Goal: Task Accomplishment & Management: Manage account settings

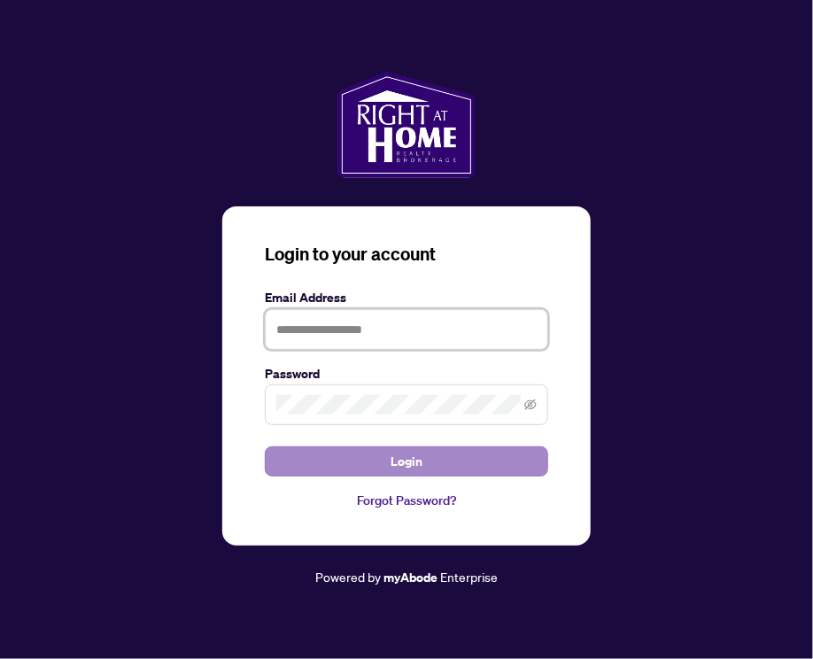
type input "**********"
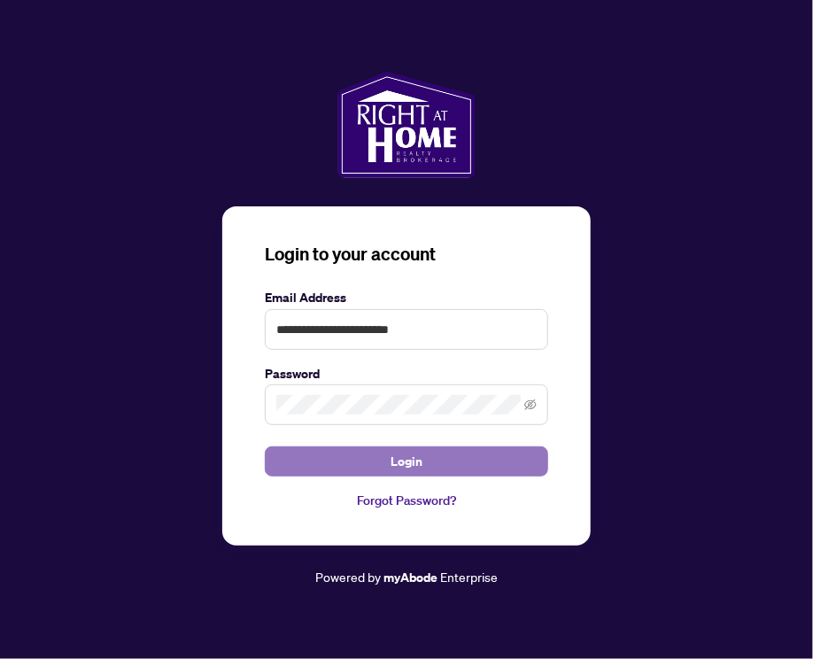
click at [415, 467] on span "Login" at bounding box center [407, 461] width 32 height 28
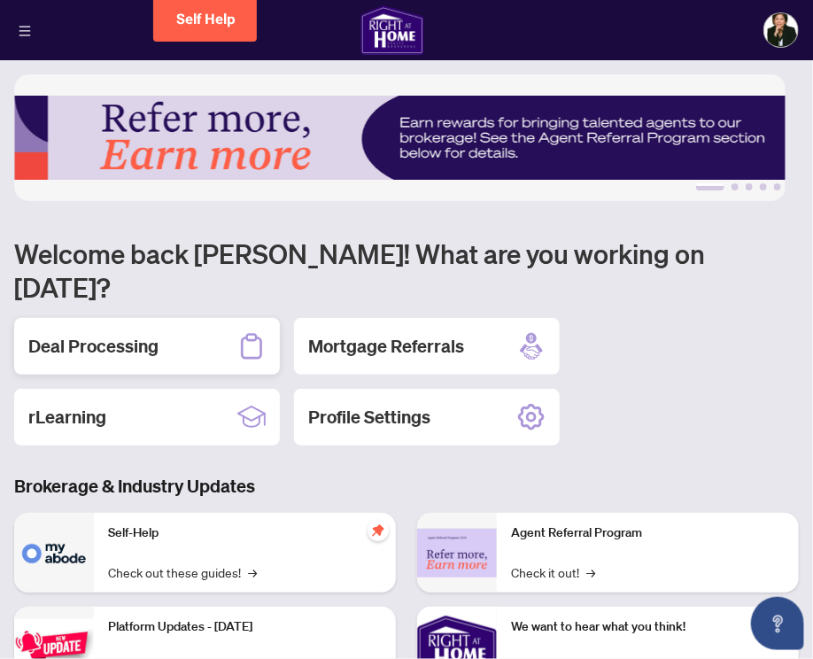
click at [107, 334] on h2 "Deal Processing" at bounding box center [93, 346] width 130 height 25
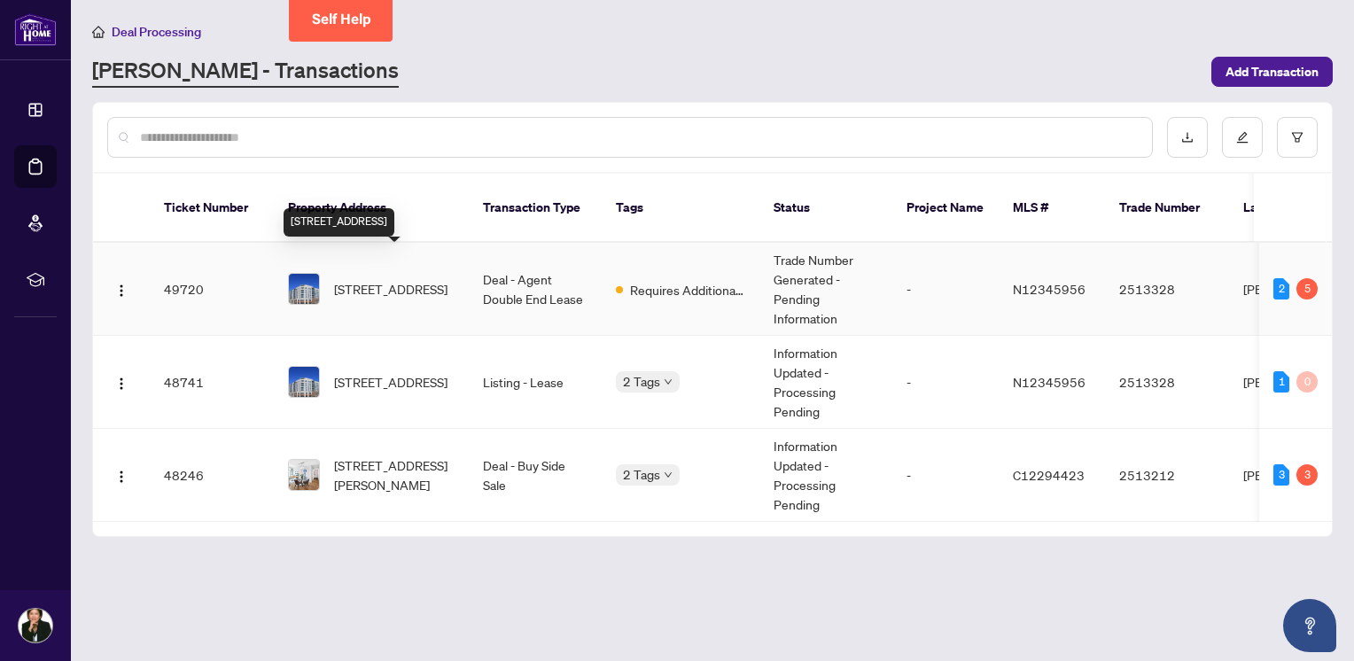
click at [379, 279] on span "[STREET_ADDRESS]" at bounding box center [390, 288] width 113 height 19
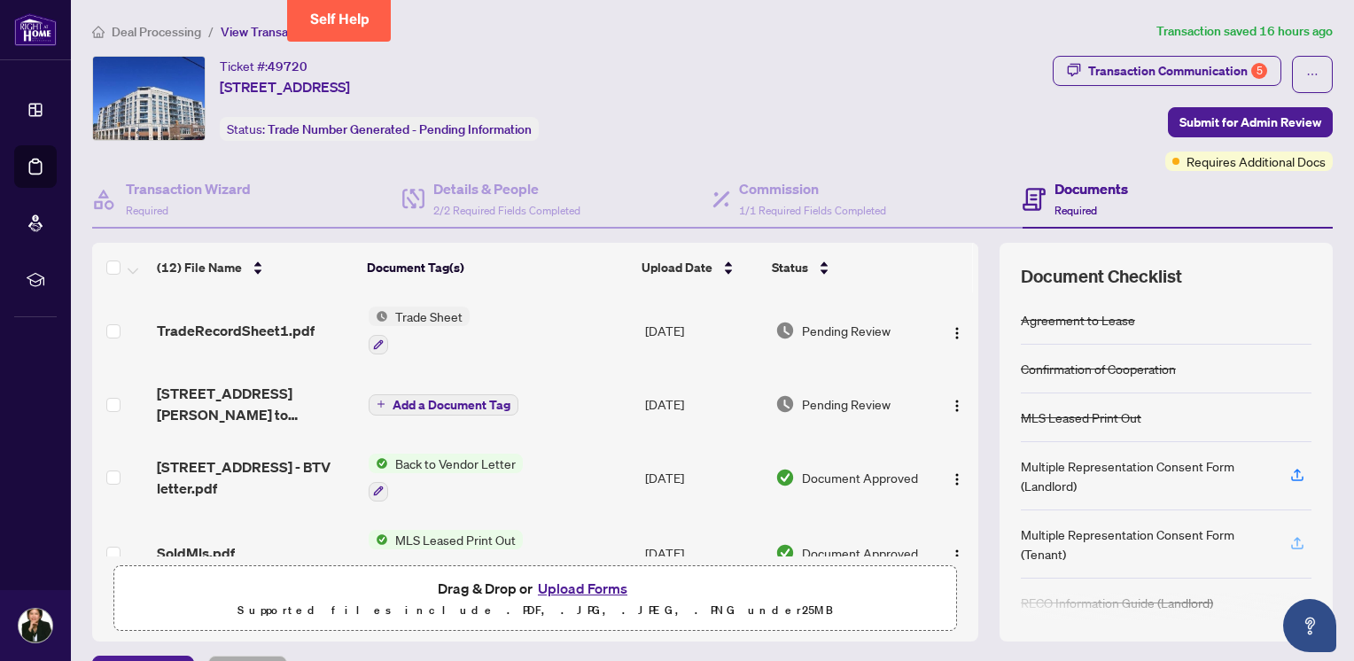
click at [812, 537] on icon "button" at bounding box center [1297, 543] width 16 height 16
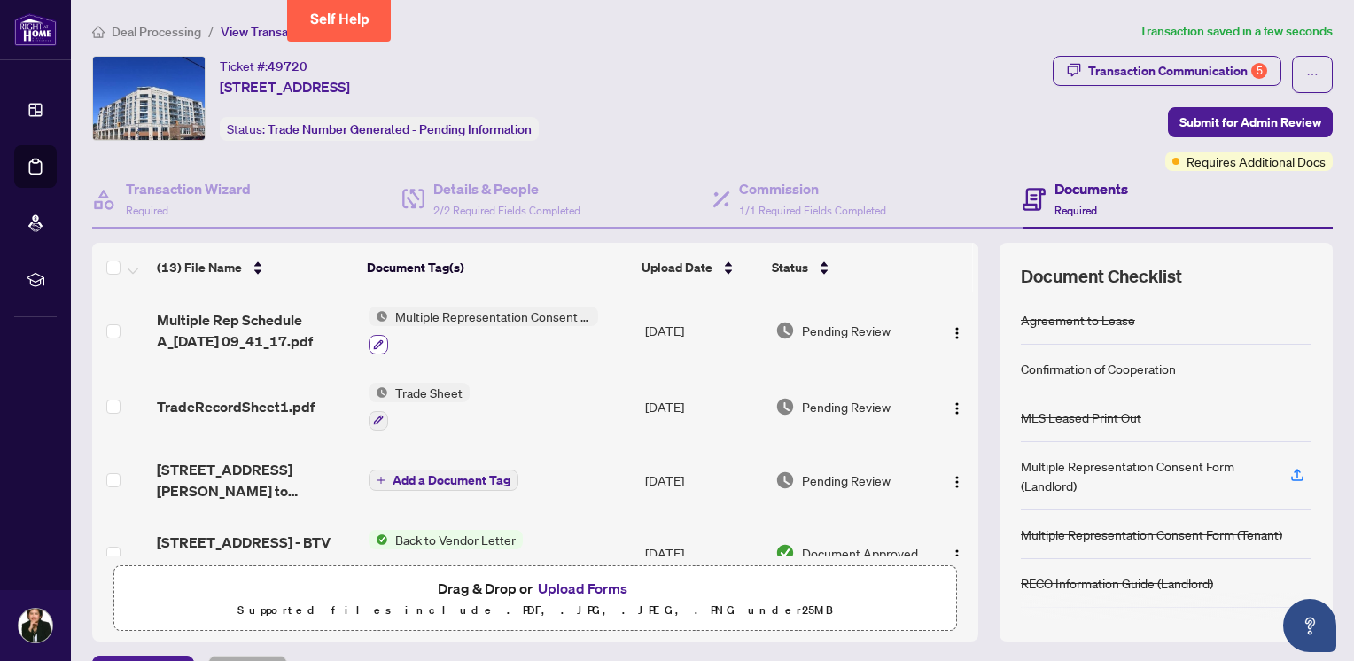
click at [373, 339] on icon "button" at bounding box center [378, 344] width 11 height 11
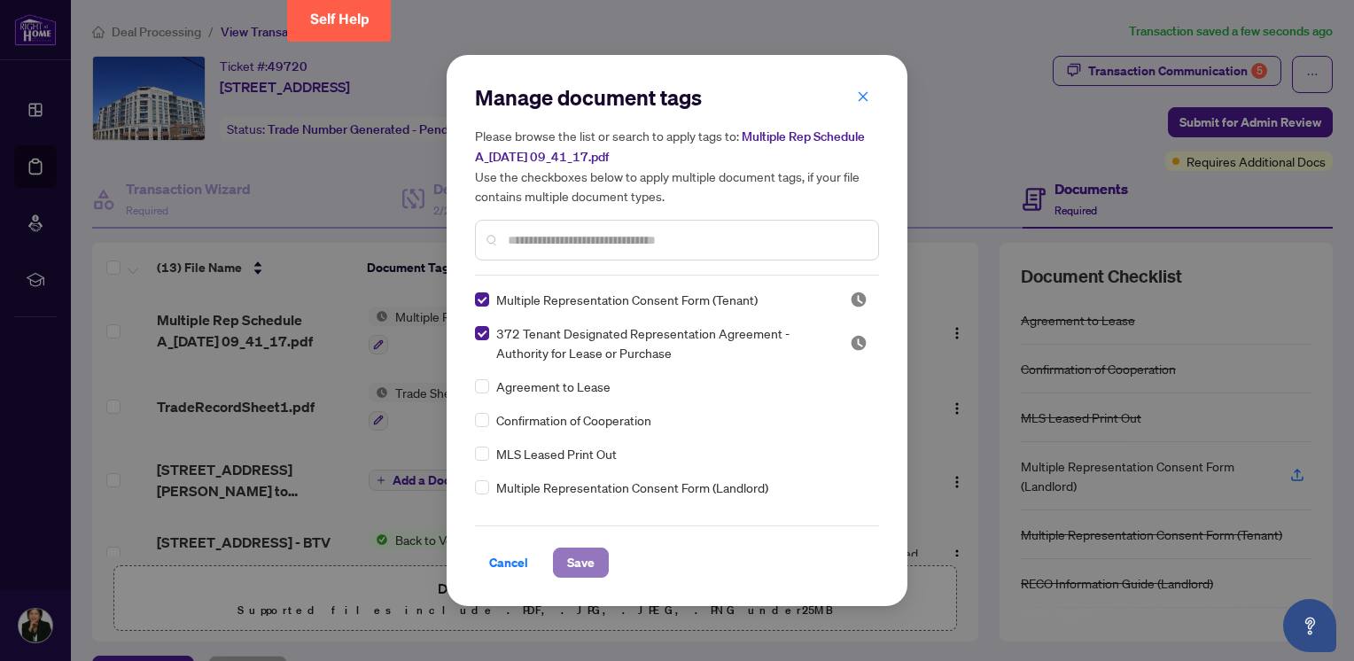
click at [582, 561] on span "Save" at bounding box center [580, 562] width 27 height 28
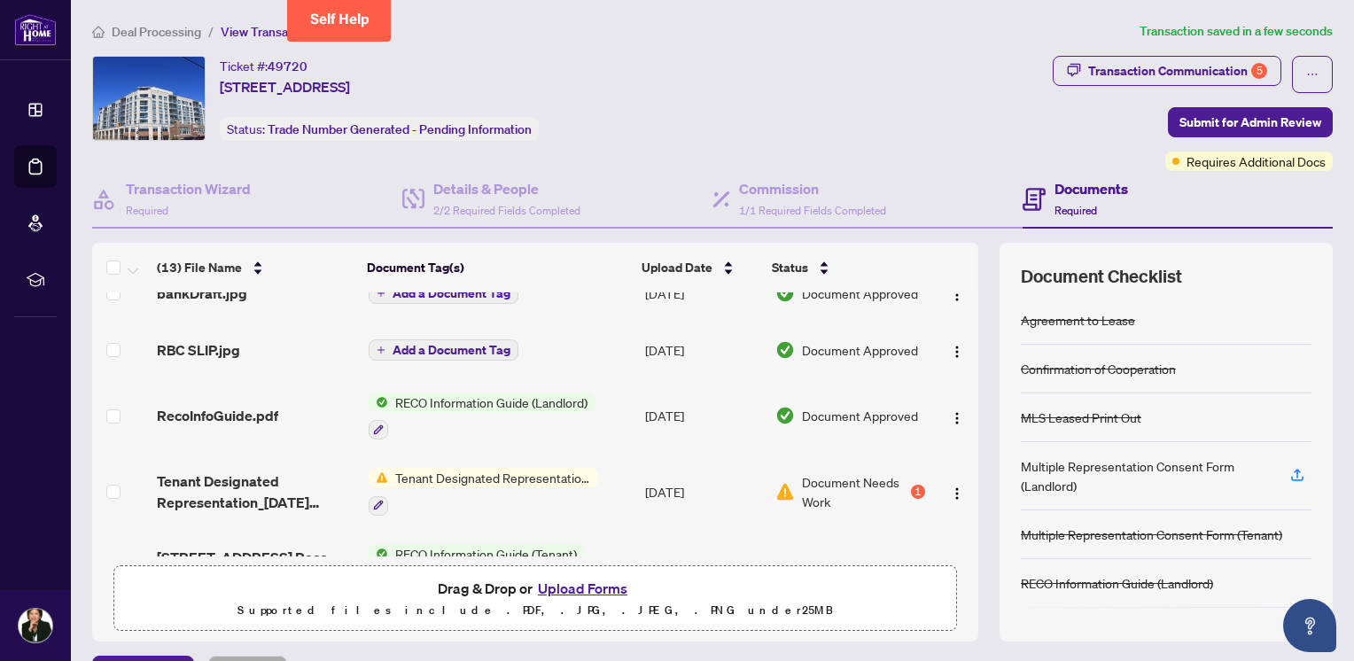
scroll to position [317, 0]
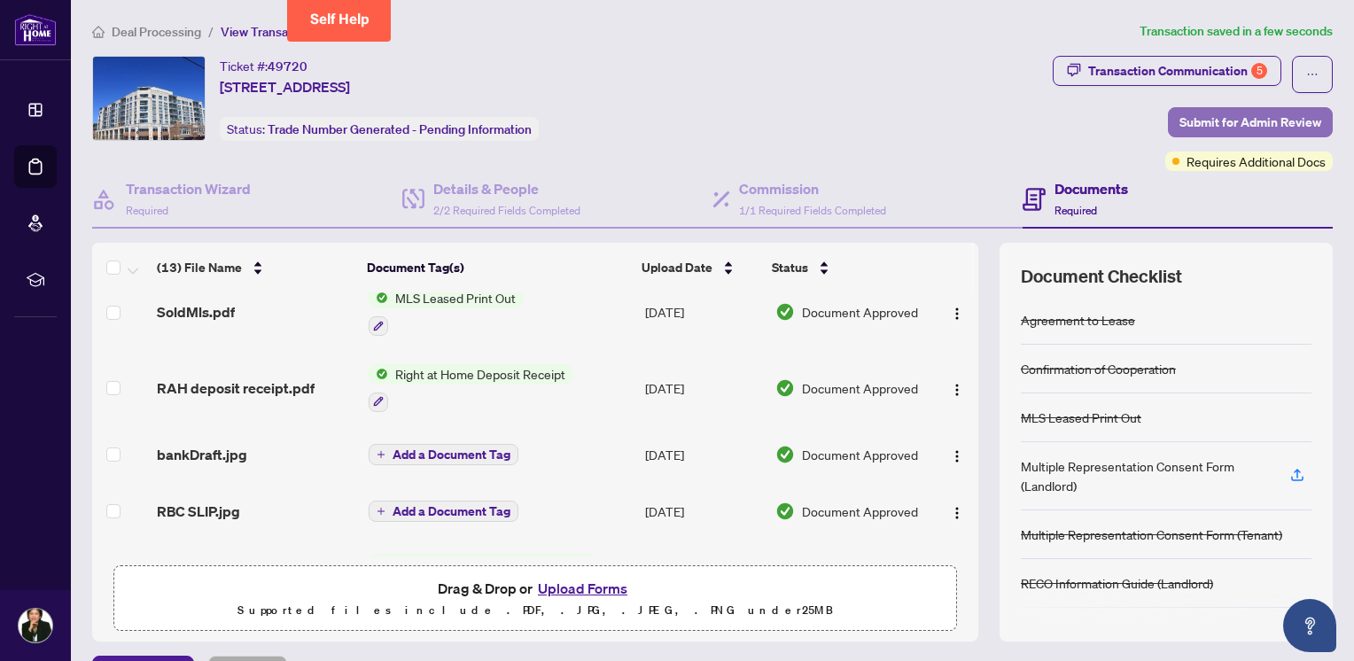
click at [812, 119] on span "Submit for Admin Review" at bounding box center [1250, 122] width 142 height 28
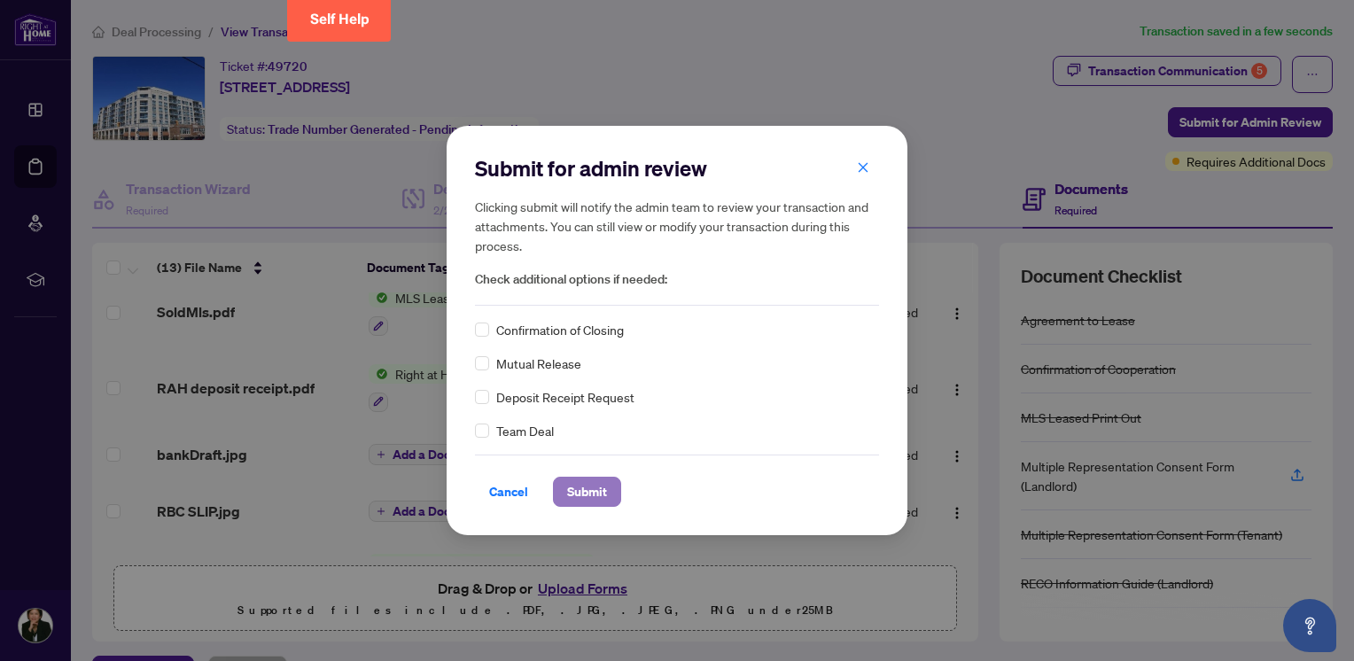
click at [597, 493] on span "Submit" at bounding box center [587, 492] width 40 height 28
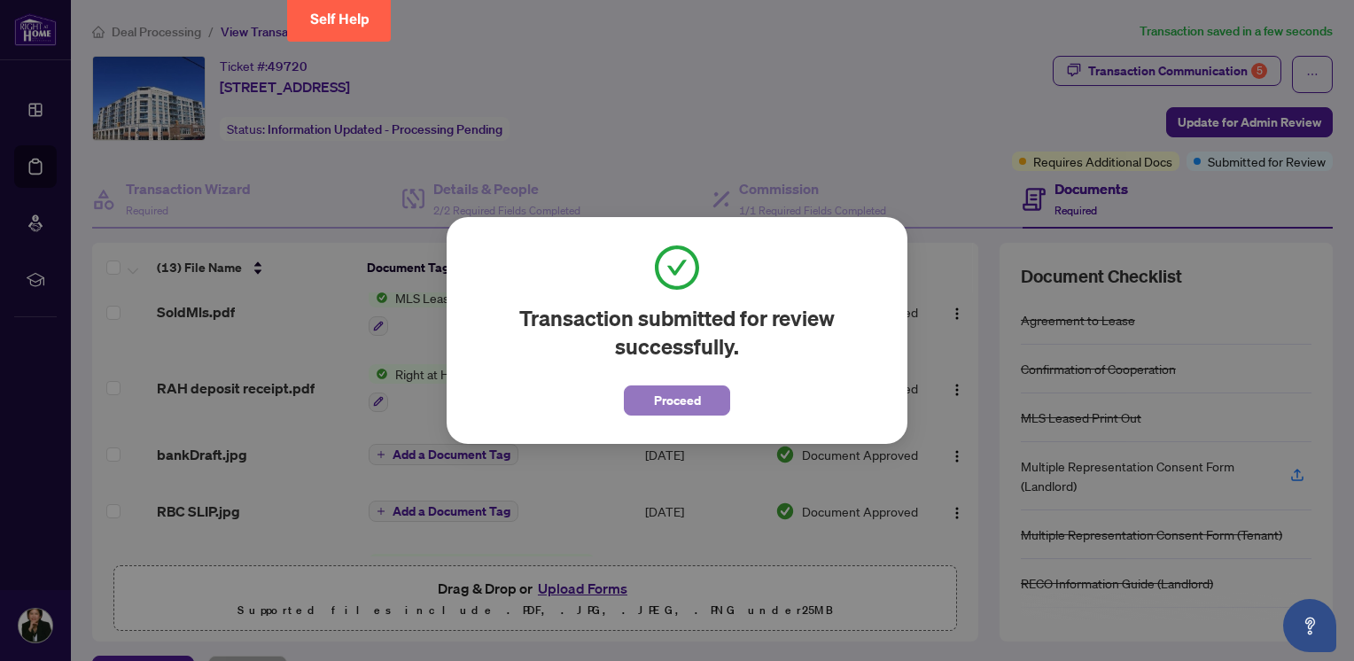
click at [656, 402] on span "Proceed" at bounding box center [677, 400] width 47 height 28
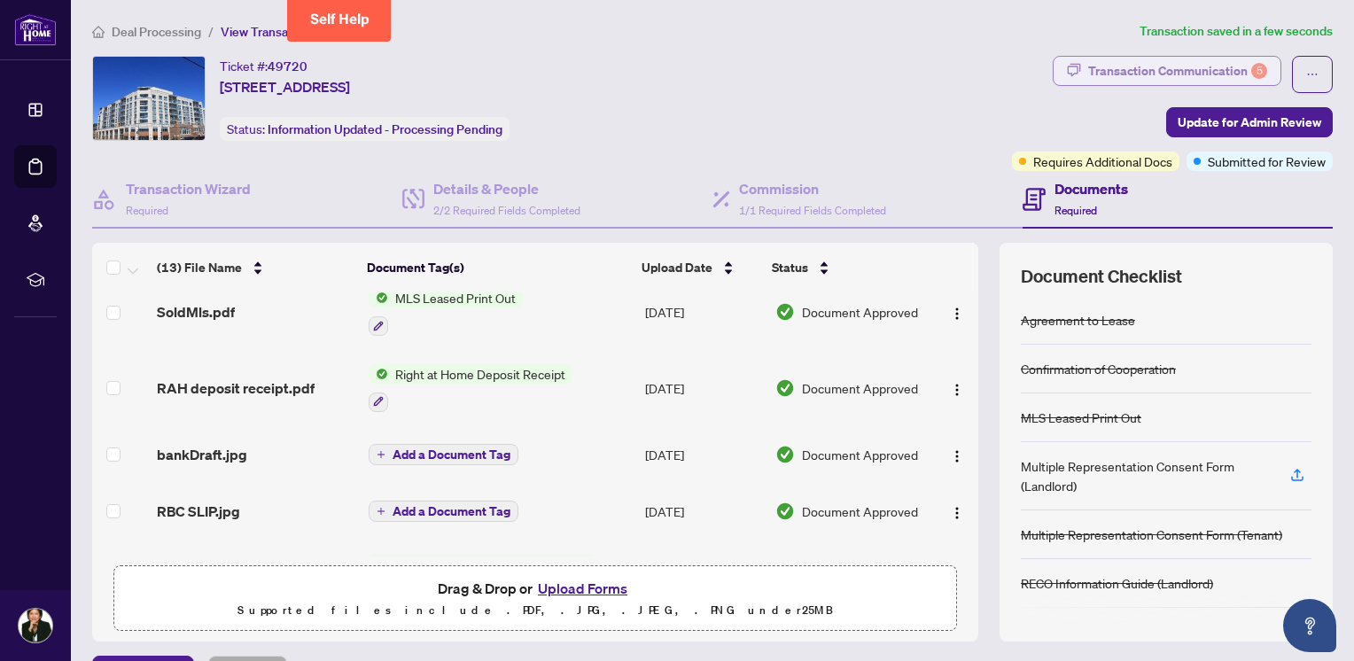
click at [812, 73] on div "Transaction Communication 5" at bounding box center [1177, 71] width 179 height 28
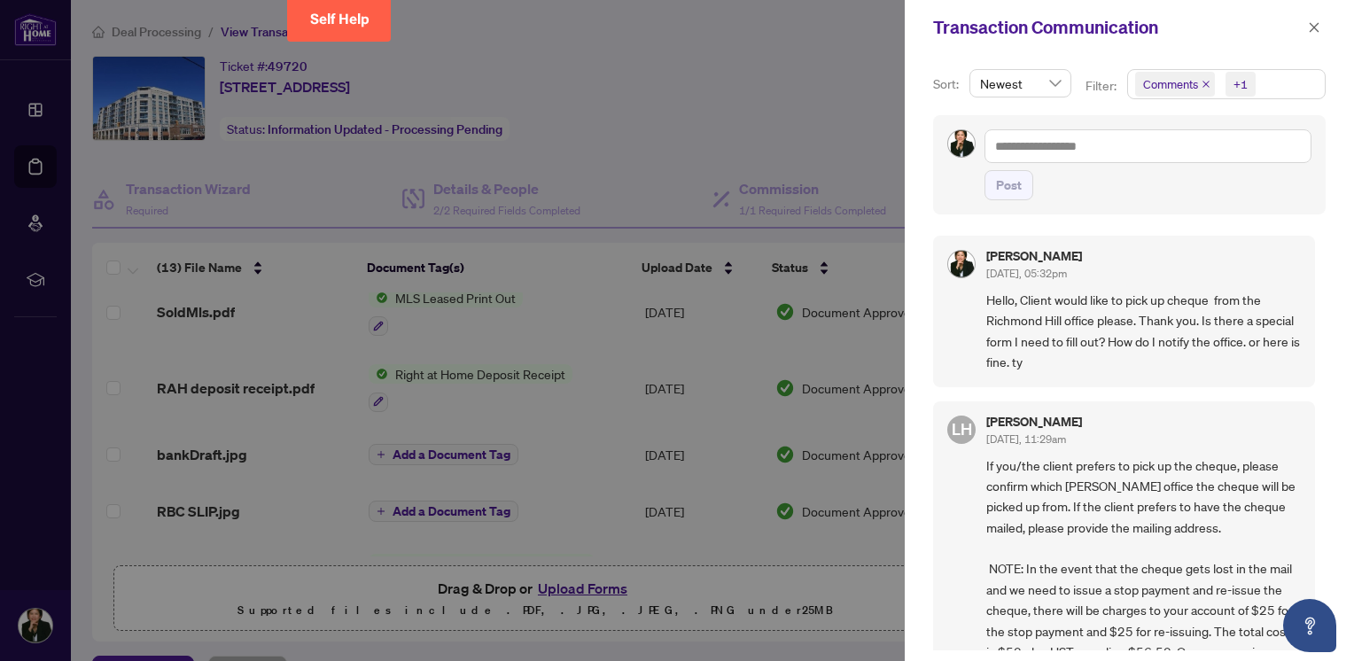
click at [812, 107] on div at bounding box center [677, 330] width 1354 height 661
click at [812, 118] on div at bounding box center [677, 330] width 1354 height 661
drag, startPoint x: 717, startPoint y: 73, endPoint x: 658, endPoint y: 81, distance: 59.0
click at [716, 73] on div at bounding box center [677, 330] width 1354 height 661
click at [812, 30] on icon "close" at bounding box center [1314, 27] width 12 height 12
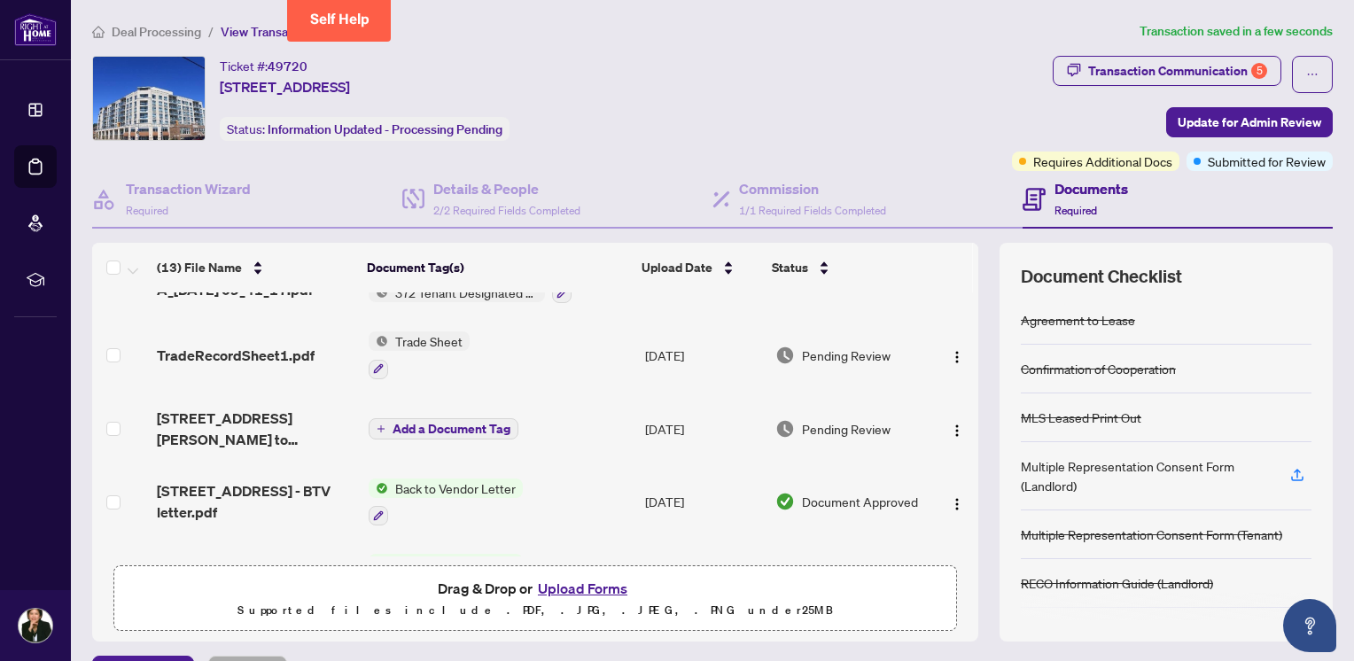
scroll to position [0, 0]
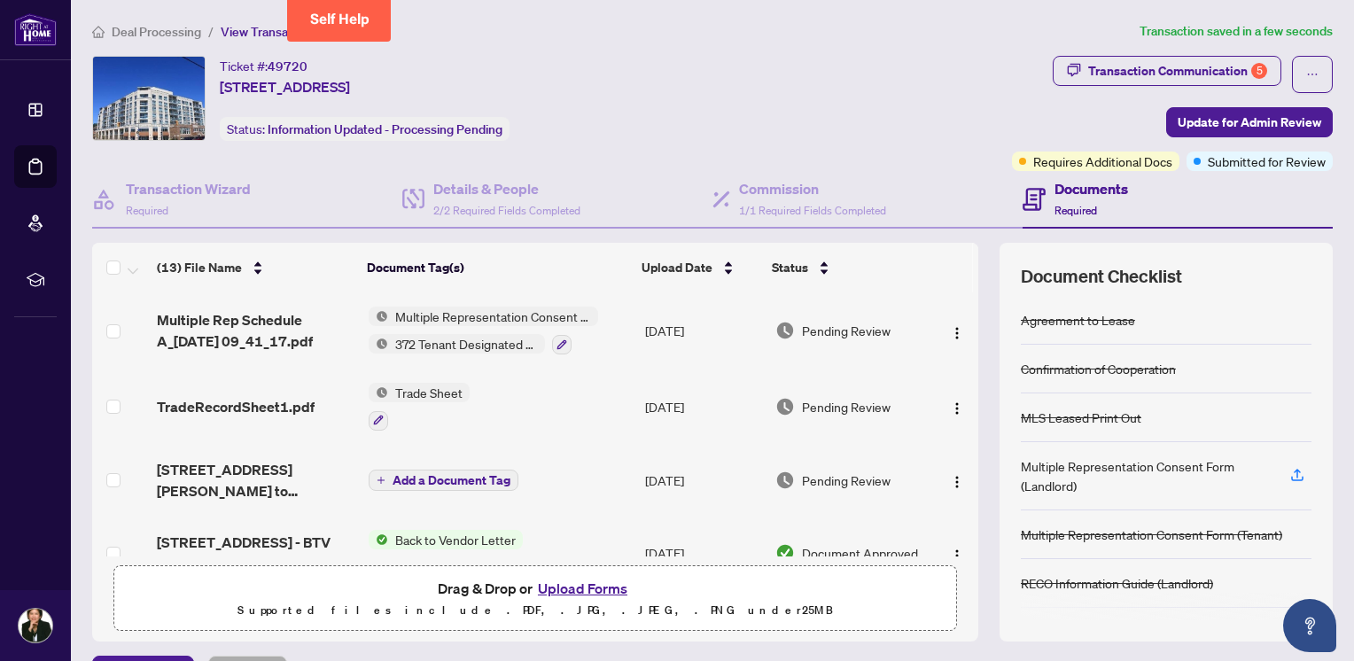
click at [450, 478] on span "Add a Document Tag" at bounding box center [451, 480] width 118 height 12
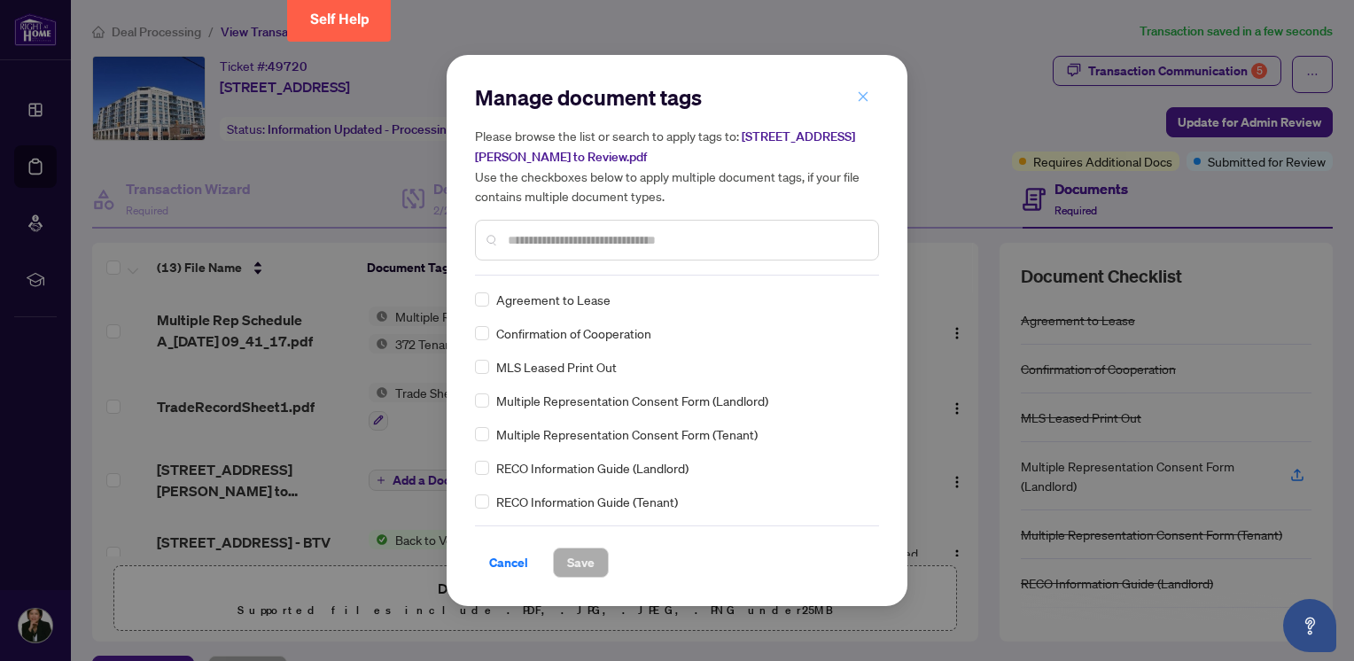
click at [812, 90] on span "button" at bounding box center [863, 96] width 12 height 28
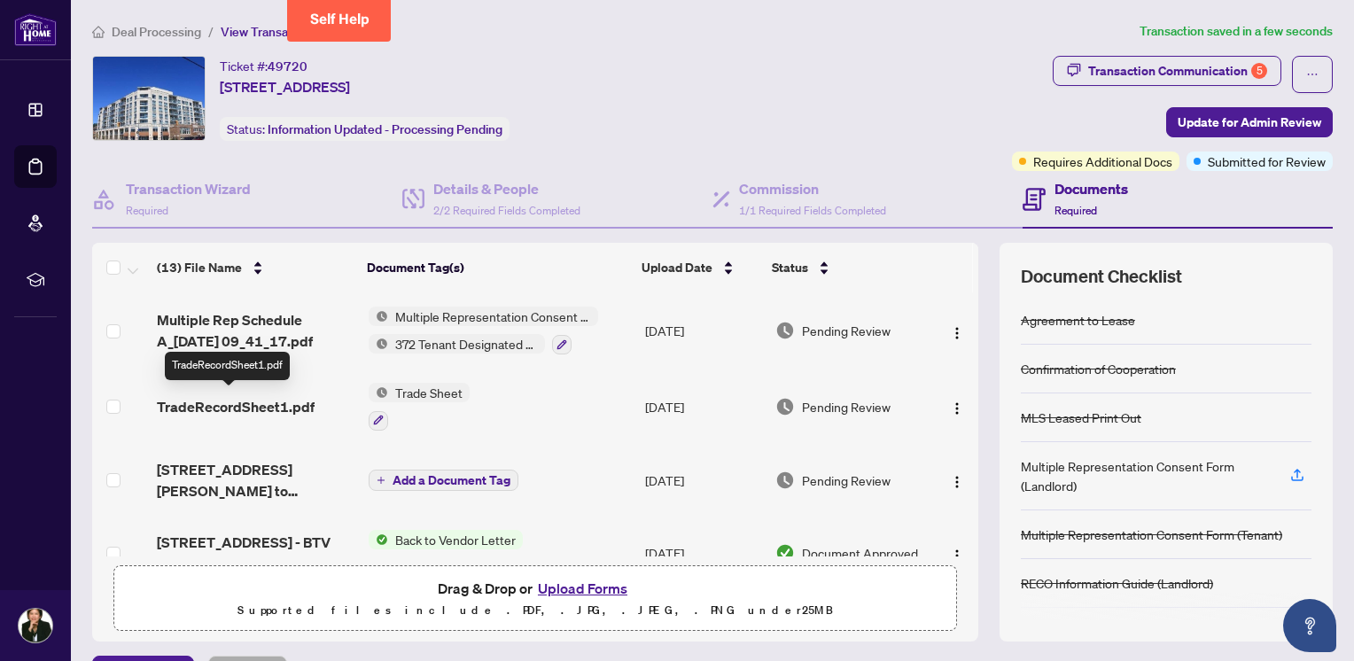
click at [258, 399] on span "TradeRecordSheet1.pdf" at bounding box center [236, 406] width 158 height 21
